Goal: Transaction & Acquisition: Purchase product/service

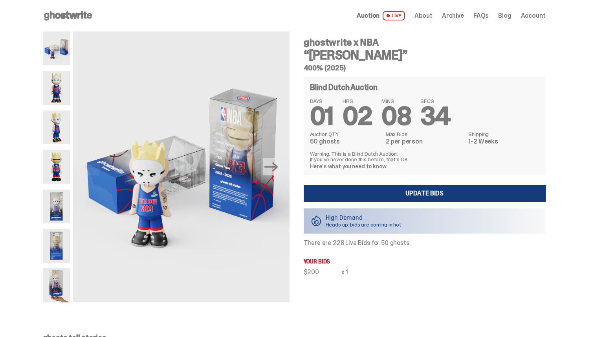
click at [386, 191] on link "Update Bids" at bounding box center [425, 193] width 242 height 17
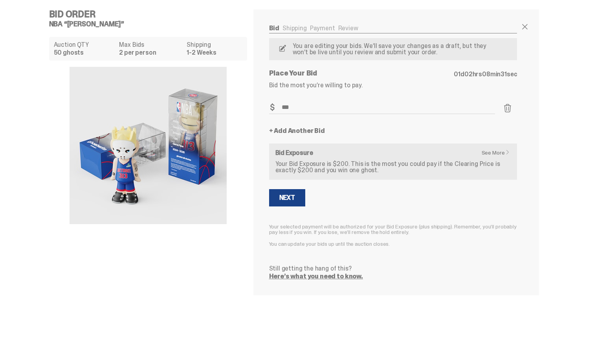
click at [292, 107] on input "***" at bounding box center [382, 107] width 226 height 13
type input "***"
click at [508, 110] on span at bounding box center [507, 107] width 9 height 9
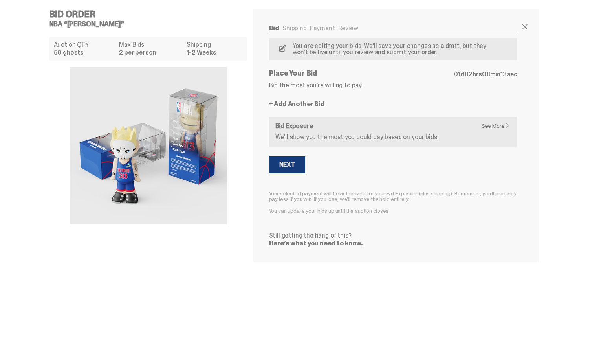
click at [298, 167] on button "Next" at bounding box center [287, 164] width 36 height 17
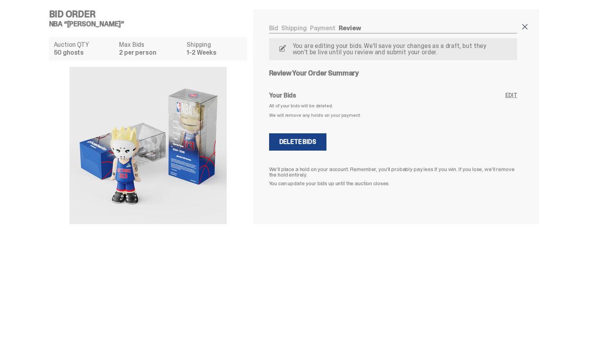
click at [530, 27] on span at bounding box center [524, 26] width 9 height 9
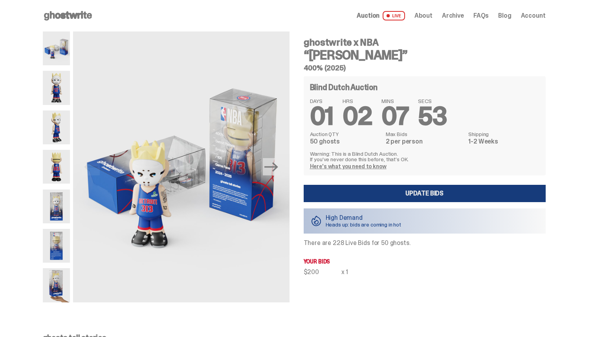
click at [370, 192] on link "Update Bids" at bounding box center [425, 193] width 242 height 17
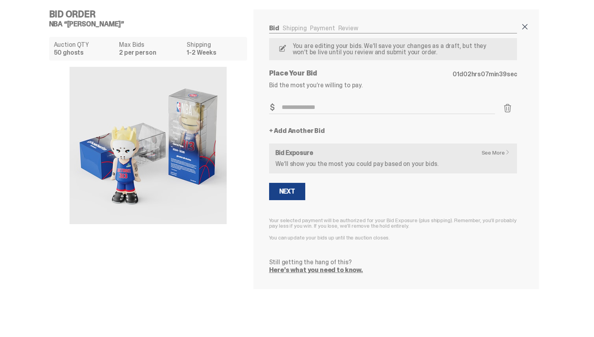
click at [525, 27] on span at bounding box center [524, 26] width 9 height 9
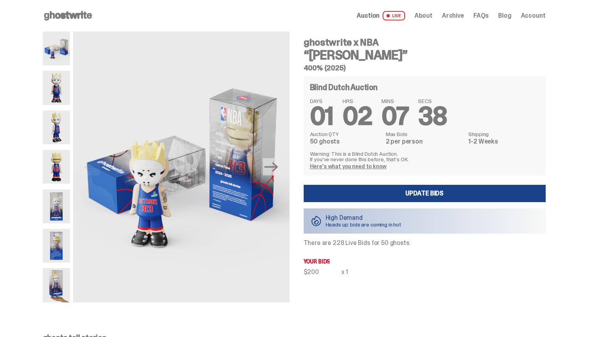
click at [336, 266] on div "Blind Dutch Auction DAYS 01 HRS 02 MINS 07 SECS 38 Auction QTY 50 ghosts Max Bi…" at bounding box center [425, 175] width 242 height 199
click at [537, 14] on span "Account" at bounding box center [533, 16] width 25 height 6
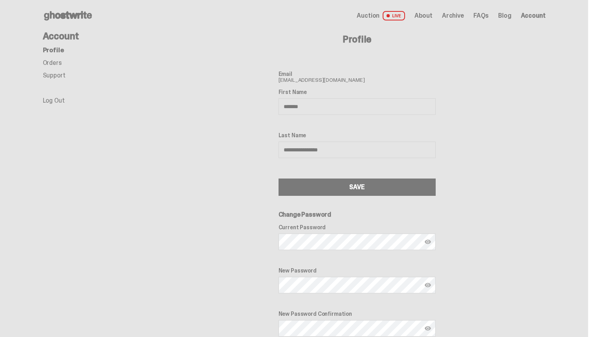
click at [372, 13] on span "Auction" at bounding box center [368, 16] width 23 height 6
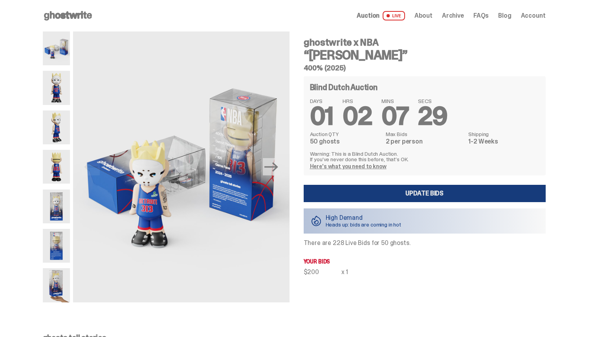
click at [368, 193] on link "Update Bids" at bounding box center [425, 193] width 242 height 17
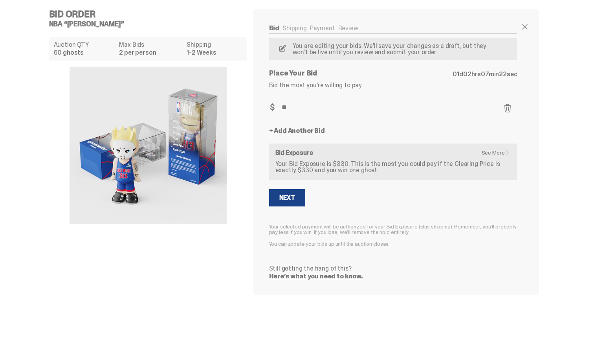
type input "*"
type input "***"
click at [290, 207] on form "Bid Amount $ *** Bid Quantity Qty * + Add Another Bid See More Bid Exposure You…" at bounding box center [393, 190] width 248 height 178
click at [291, 199] on div "Next" at bounding box center [287, 198] width 16 height 6
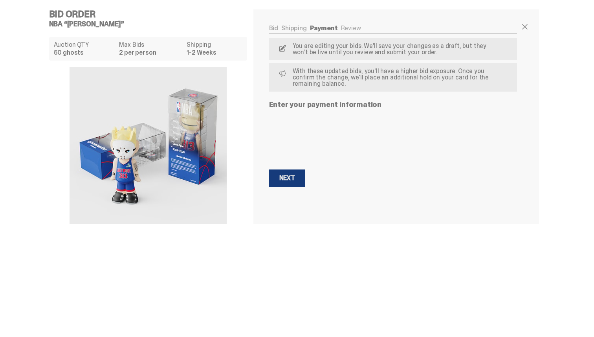
click at [294, 183] on button "Next Next" at bounding box center [287, 177] width 36 height 17
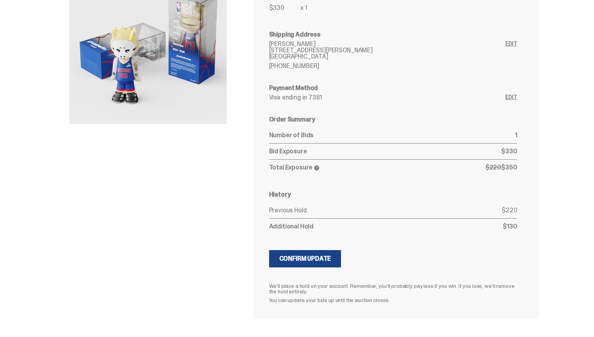
scroll to position [102, 0]
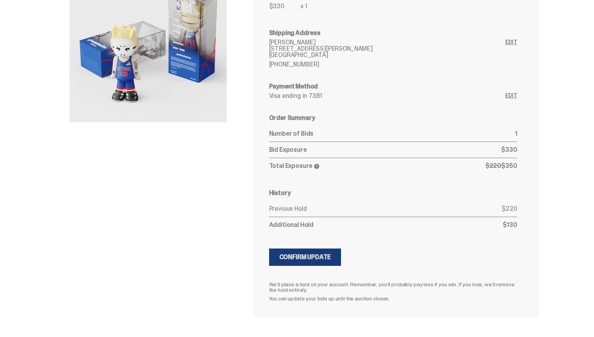
click at [312, 260] on div "Confirm Update" at bounding box center [305, 257] width 52 height 6
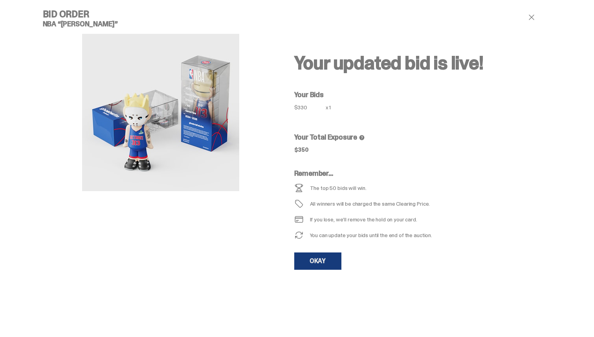
click at [332, 265] on link "OKAY" at bounding box center [317, 260] width 47 height 17
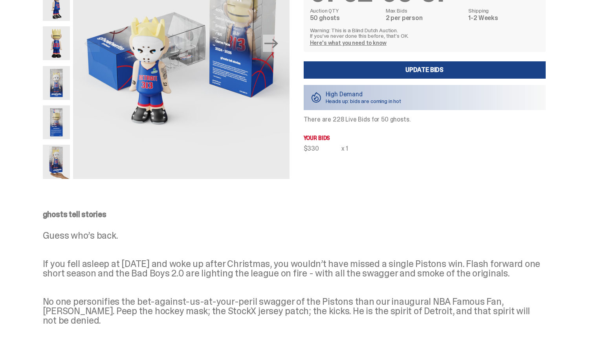
scroll to position [124, 0]
